Goal: Task Accomplishment & Management: Manage account settings

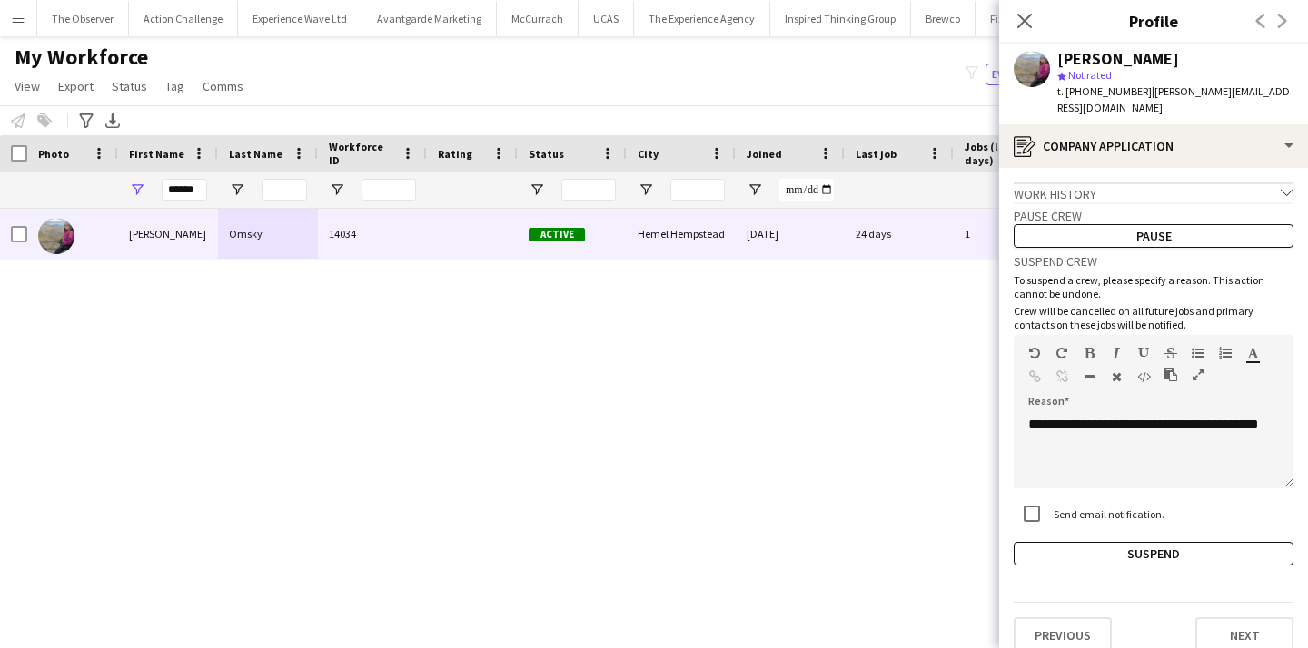
click at [16, 25] on app-icon "Menu" at bounding box center [18, 18] width 15 height 15
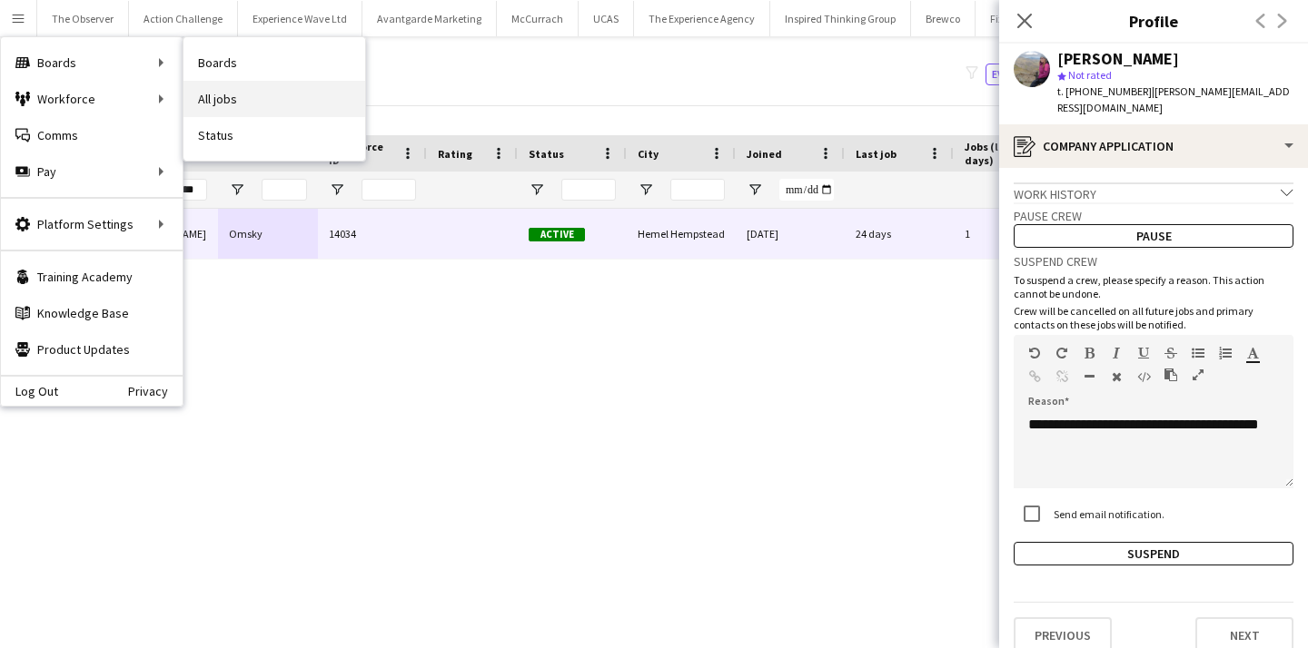
click at [268, 98] on link "All jobs" at bounding box center [274, 99] width 182 height 36
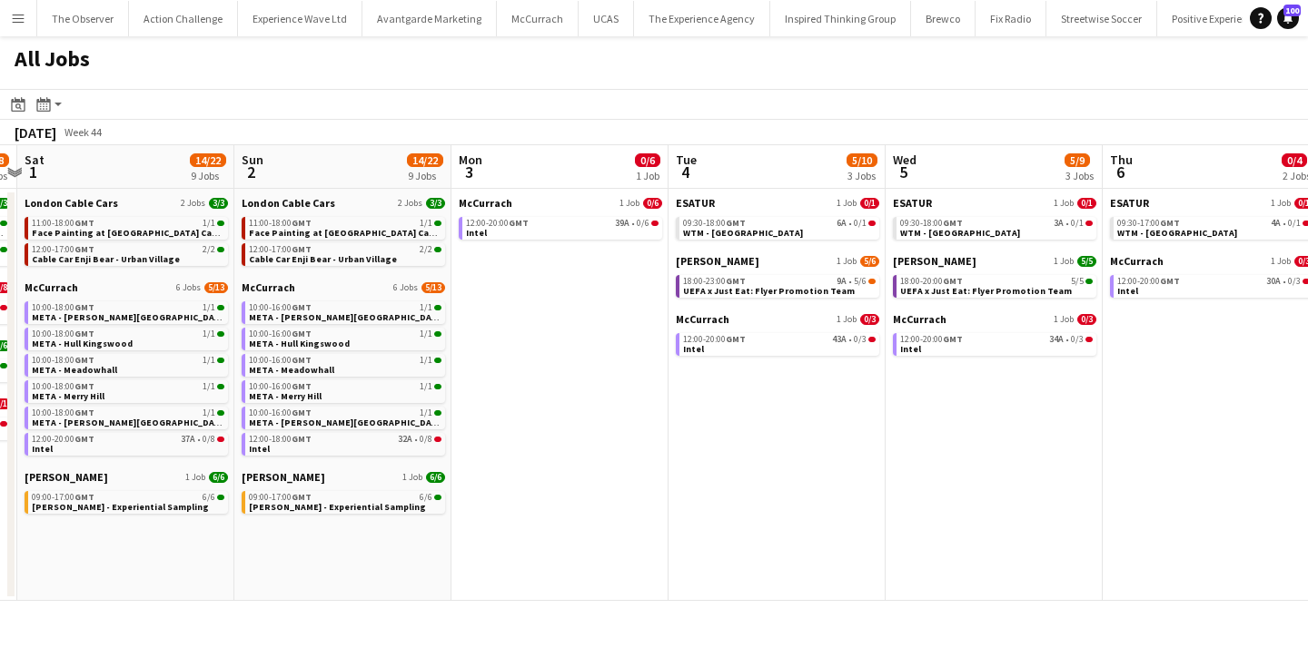
scroll to position [0, 853]
click at [784, 294] on span "UEFA x Just Eat: Flyer Promotion Team" at bounding box center [767, 291] width 172 height 12
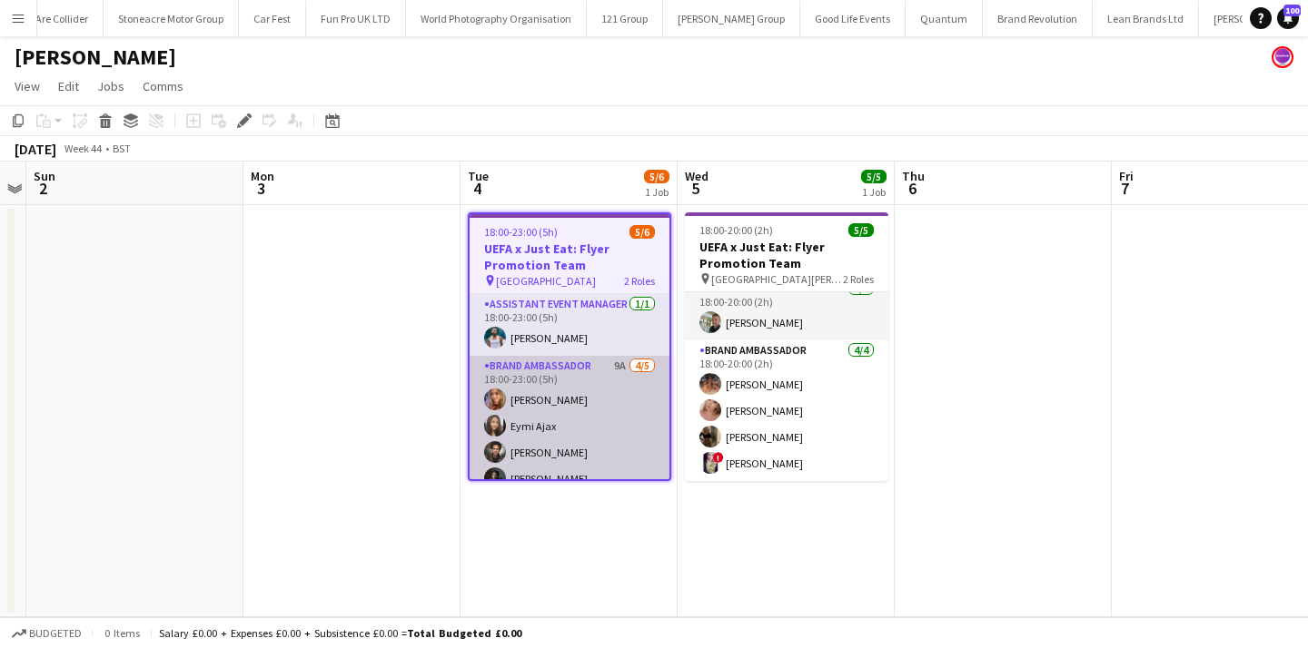
scroll to position [44, 0]
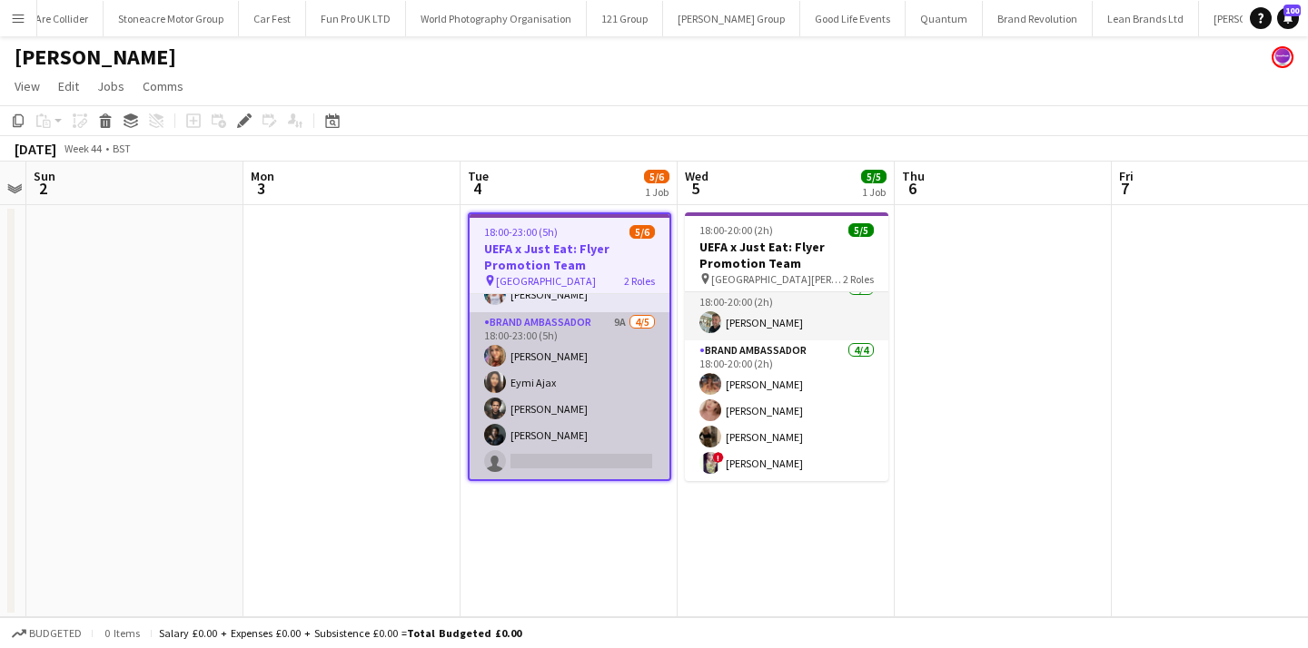
click at [601, 458] on app-card-role "Brand Ambassador 9A 4/5 18:00-23:00 (5h) Kelly Darcy Eymi Ajax Jade Willis Chan…" at bounding box center [570, 395] width 200 height 167
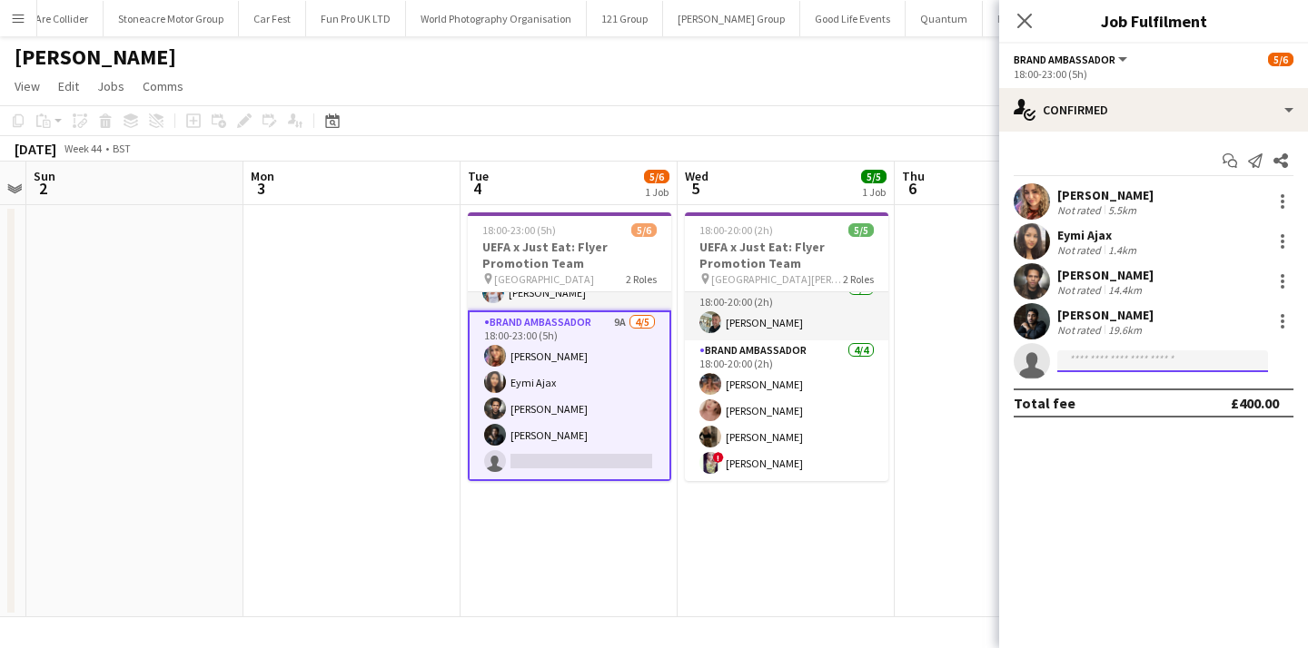
click at [1077, 366] on input at bounding box center [1162, 362] width 211 height 22
click at [694, 521] on app-date-cell "18:00-20:00 (2h) 5/5 UEFA x Just Eat: Flyer Promotion Team pin St James' Park -…" at bounding box center [785, 411] width 217 height 412
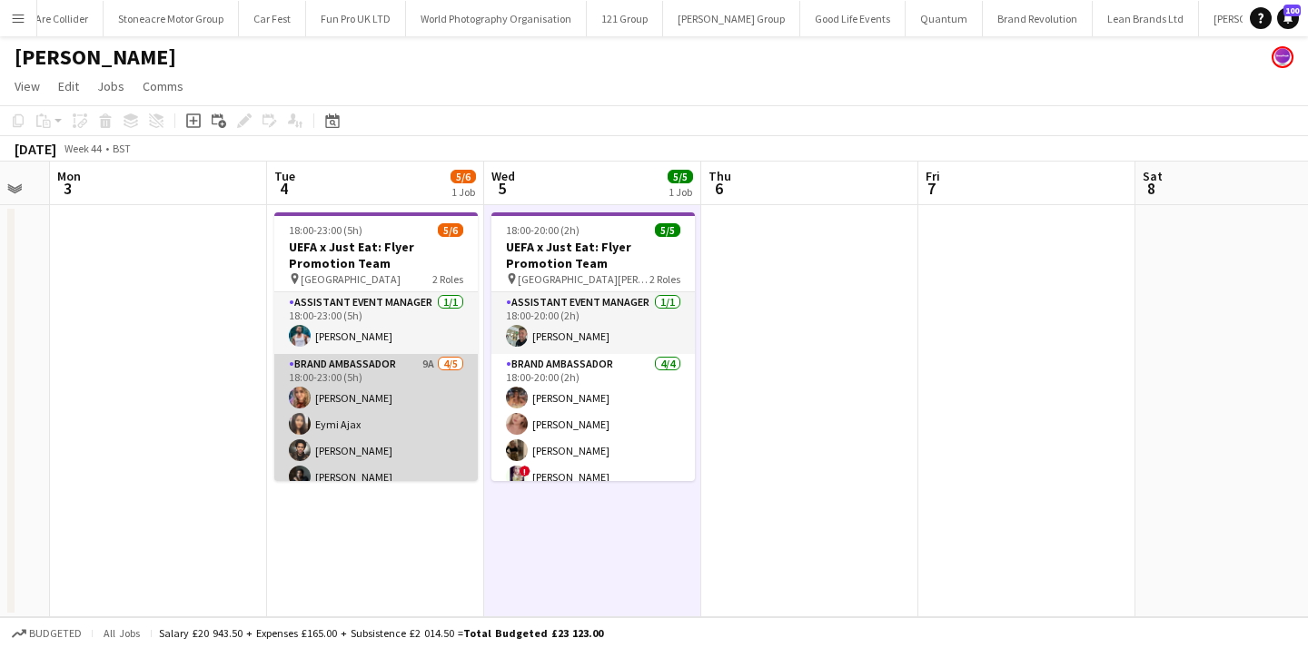
scroll to position [40, 0]
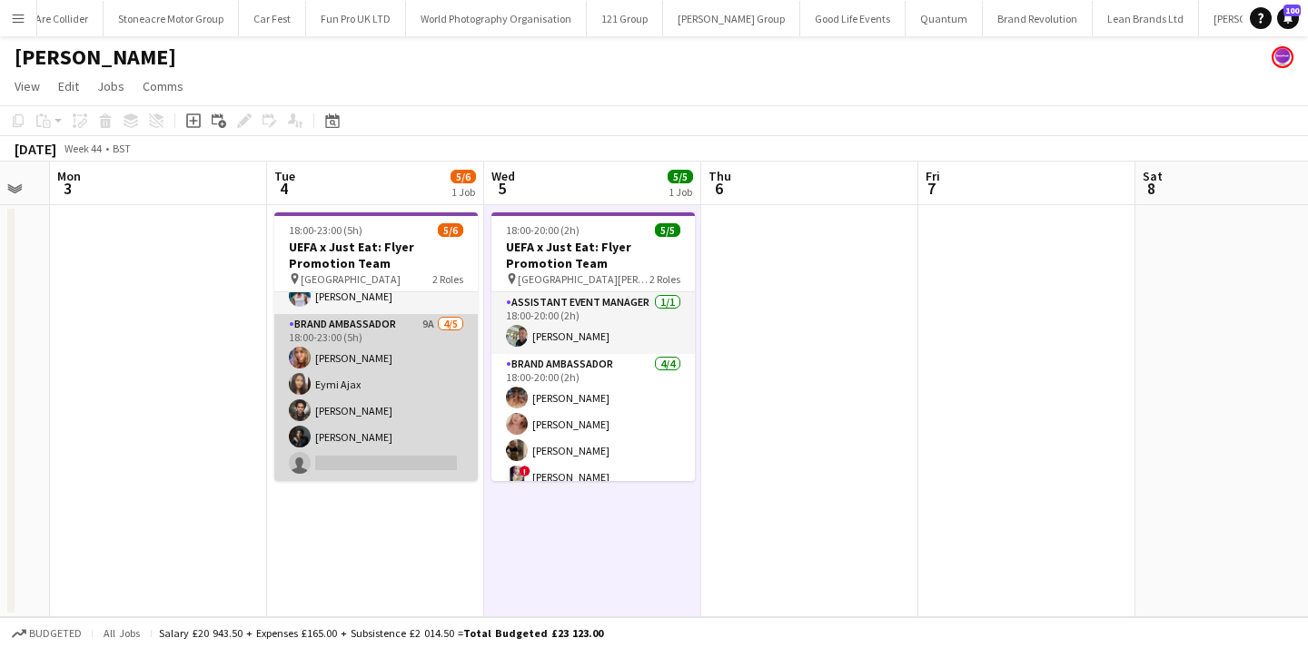
click at [421, 468] on app-card-role "Brand Ambassador 9A 4/5 18:00-23:00 (5h) Kelly Darcy Eymi Ajax Jade Willis Chan…" at bounding box center [375, 397] width 203 height 167
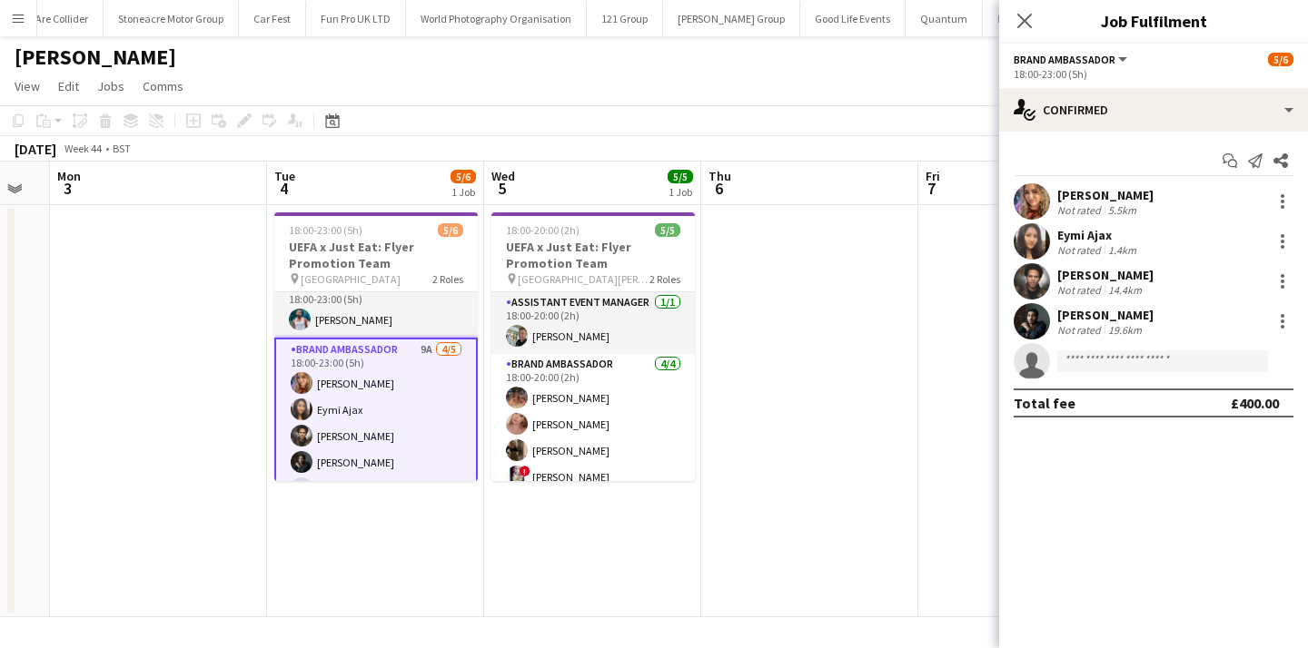
scroll to position [44, 0]
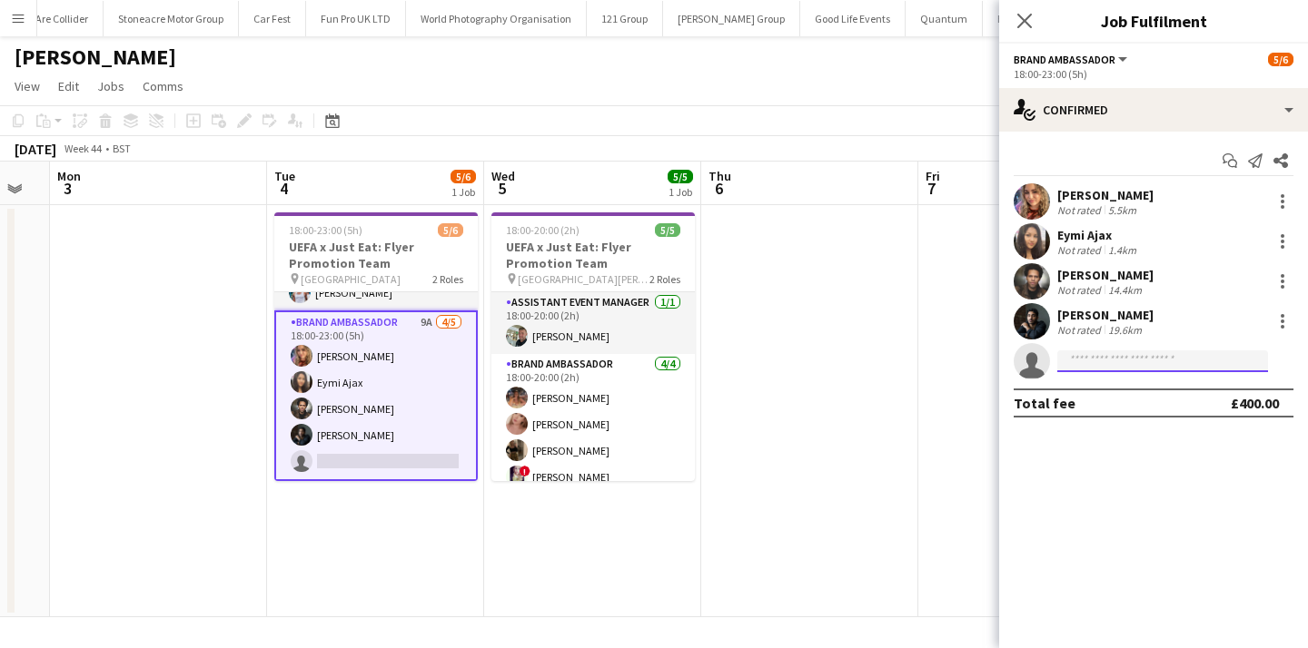
click at [1148, 362] on input at bounding box center [1162, 362] width 211 height 22
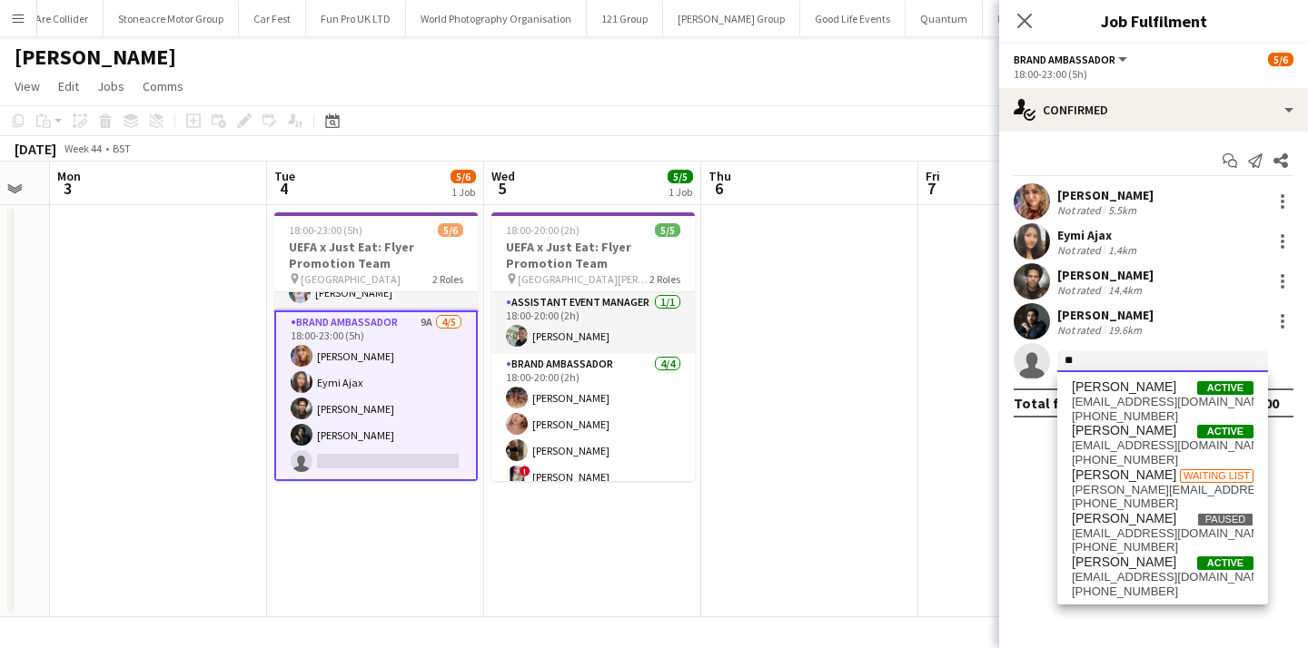
type input "*"
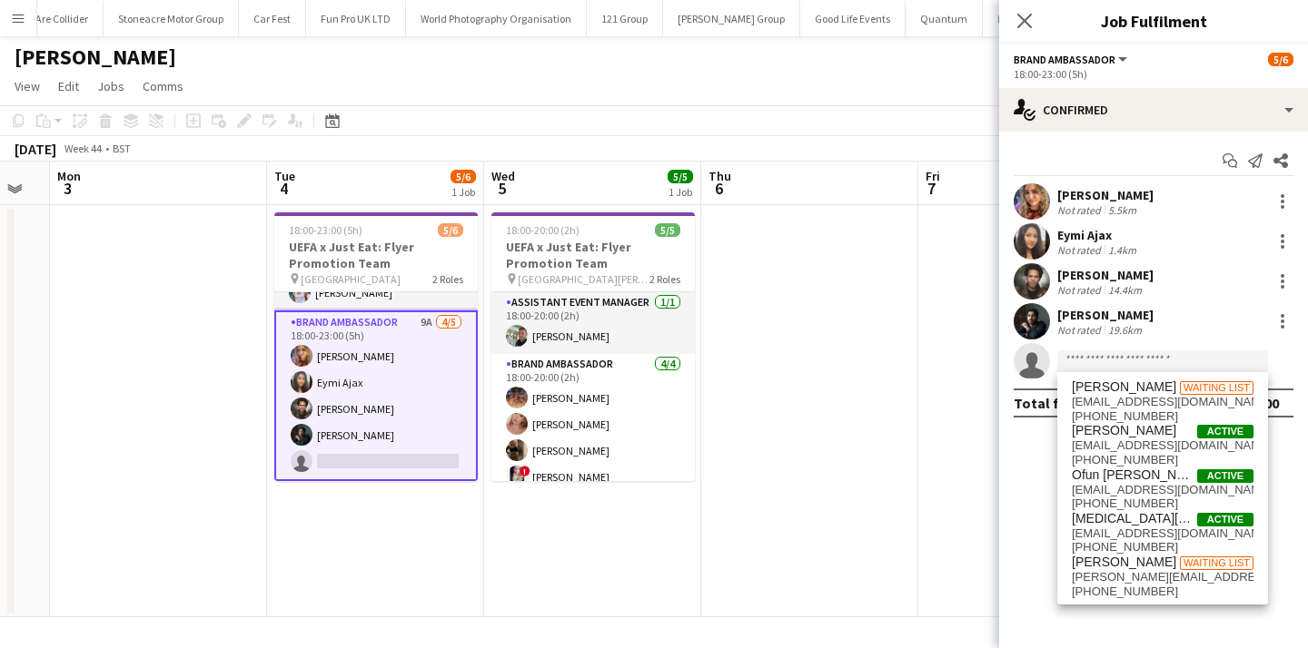
click at [818, 351] on app-date-cell at bounding box center [809, 411] width 217 height 412
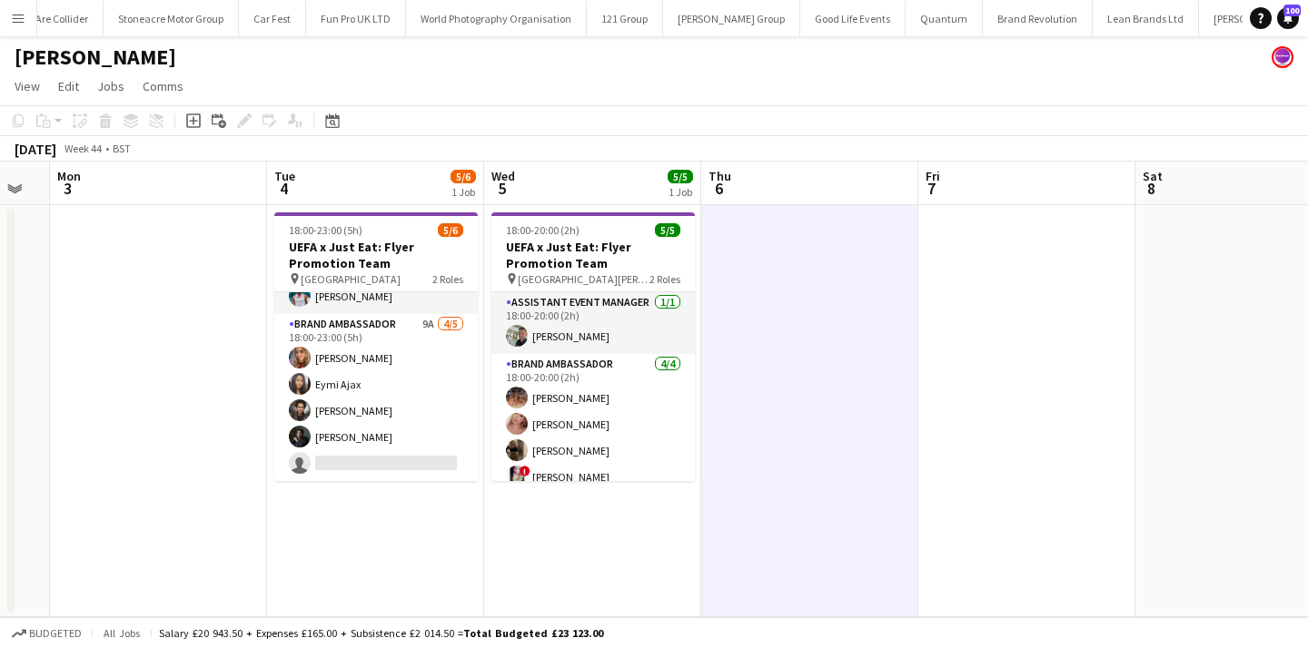
scroll to position [40, 0]
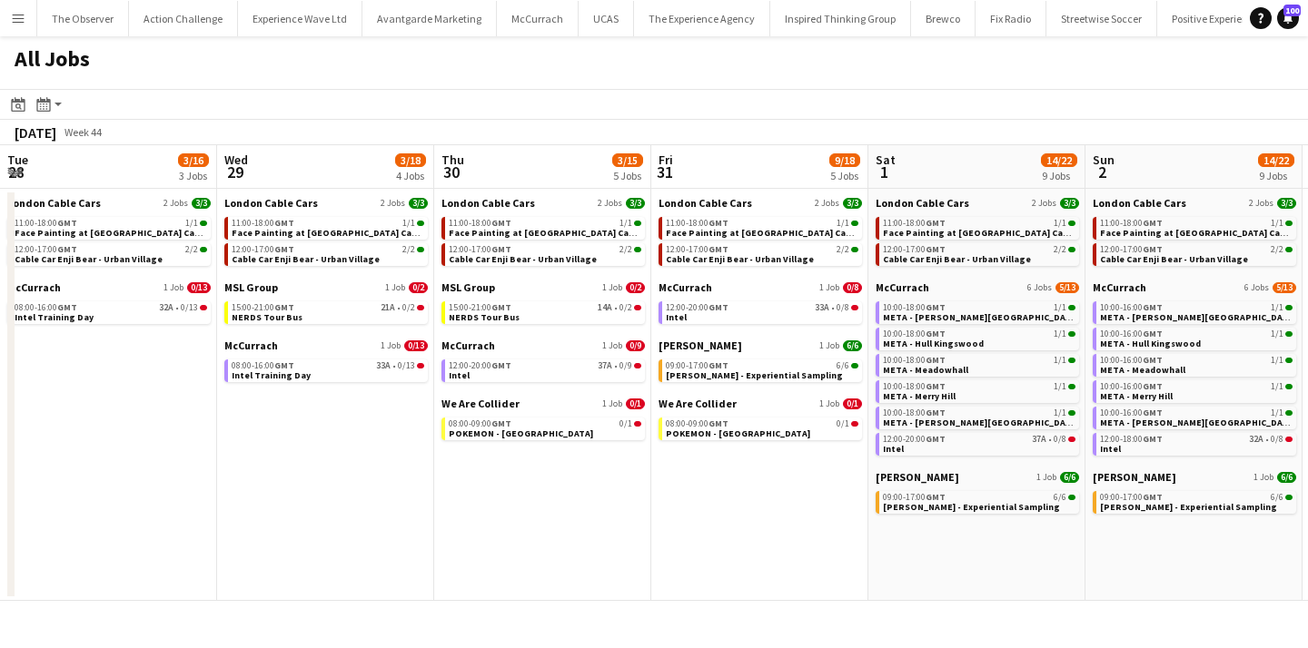
scroll to position [0, 853]
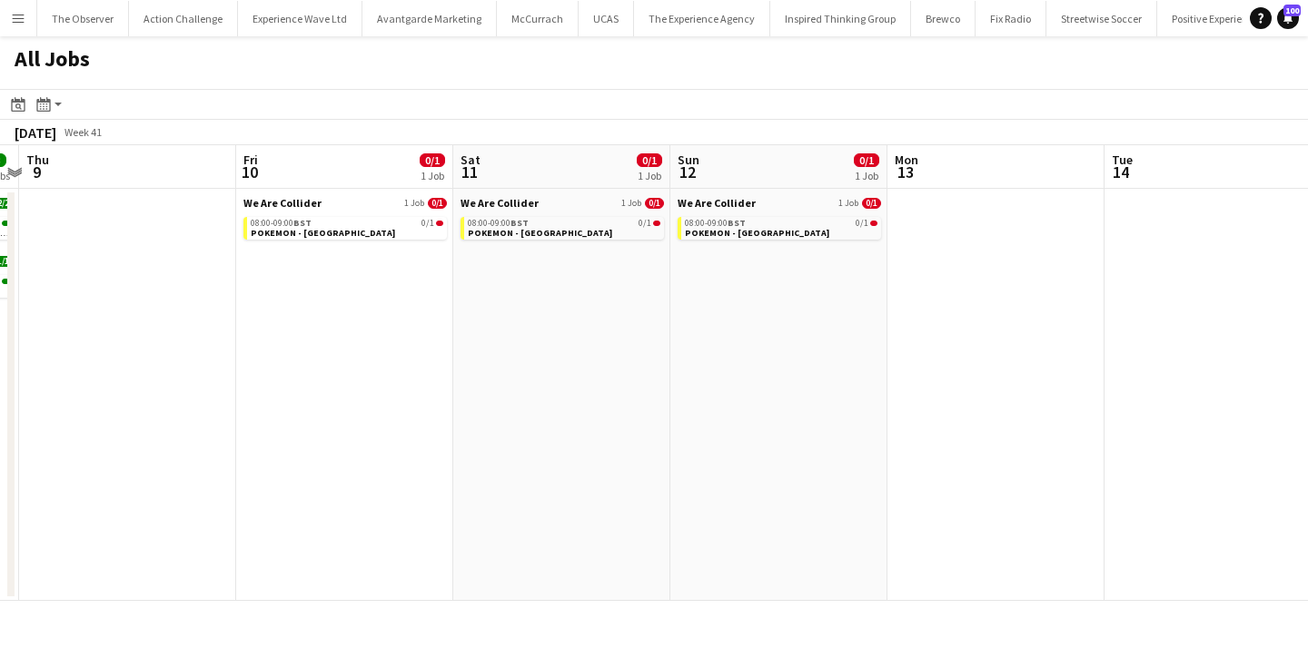
scroll to position [0, 664]
